Goal: Navigation & Orientation: Find specific page/section

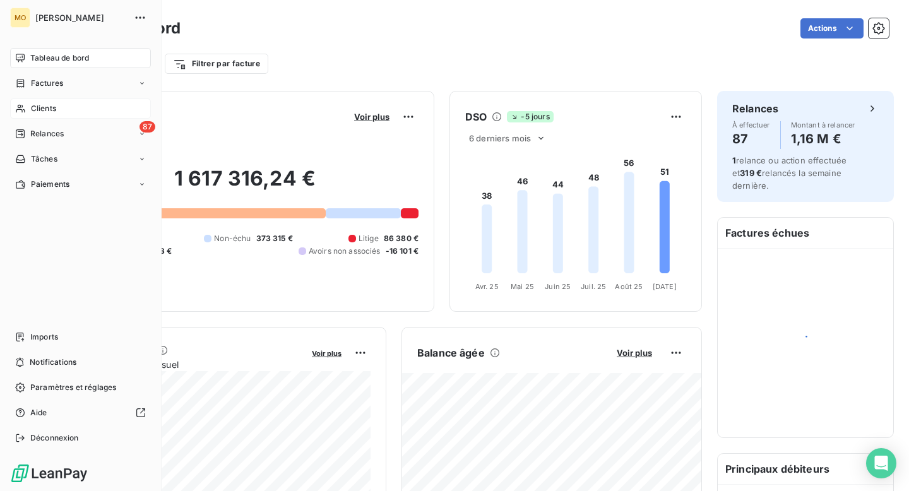
click at [54, 105] on span "Clients" at bounding box center [43, 108] width 25 height 11
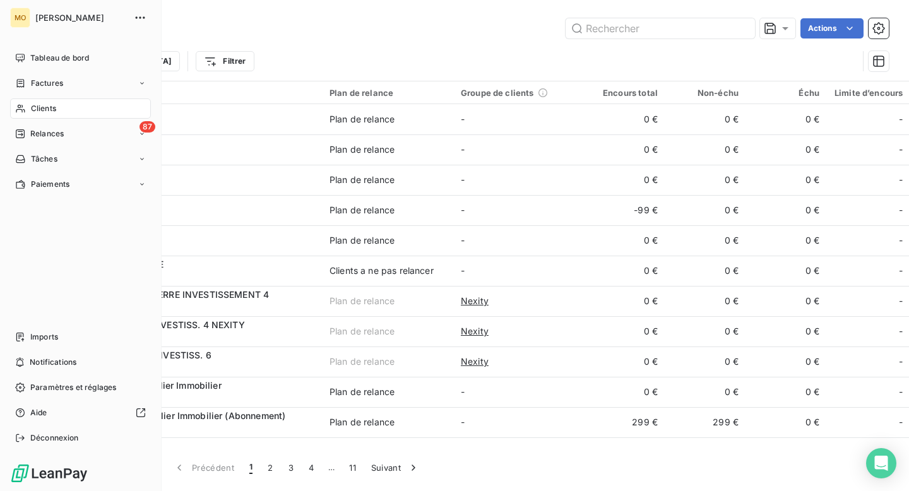
click at [57, 17] on span "[PERSON_NAME]" at bounding box center [80, 18] width 91 height 10
click at [23, 62] on icon at bounding box center [20, 58] width 10 height 10
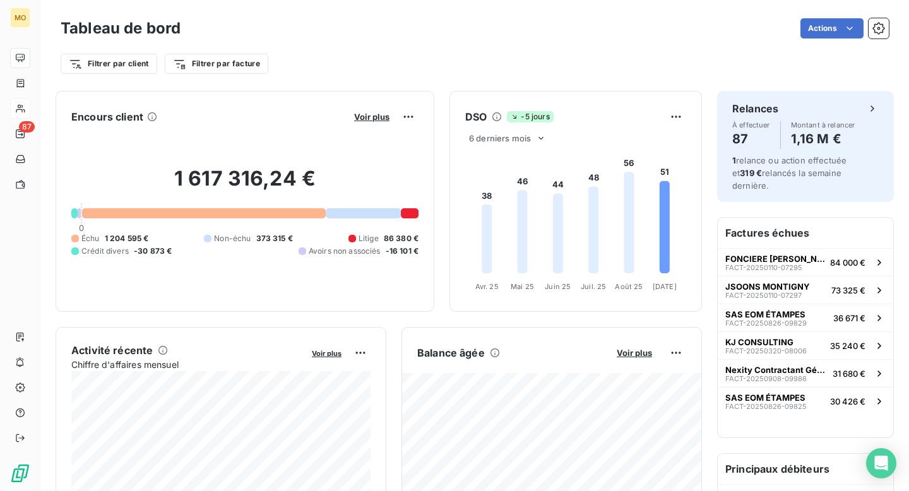
click at [375, 122] on button "Voir plus" at bounding box center [371, 116] width 43 height 11
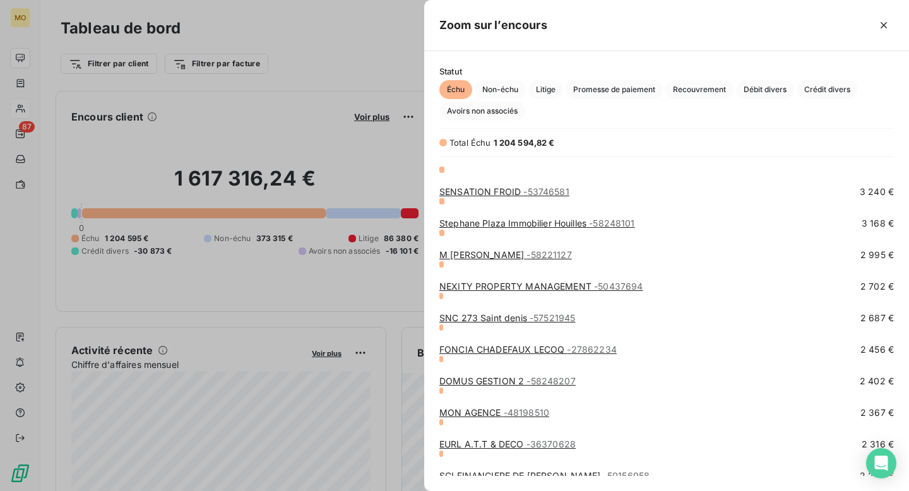
scroll to position [1055, 0]
